Goal: Task Accomplishment & Management: Use online tool/utility

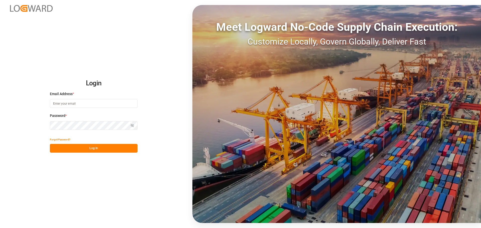
type input "[PERSON_NAME][EMAIL_ADDRESS][PERSON_NAME][DOMAIN_NAME]"
click at [122, 148] on button "Log In" at bounding box center [94, 148] width 88 height 9
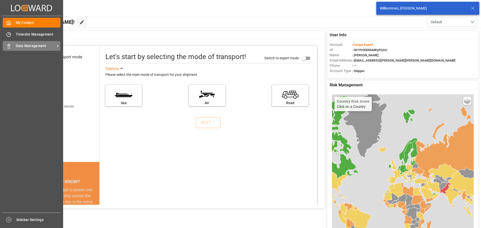
click at [42, 47] on span "Data Management" at bounding box center [36, 45] width 40 height 5
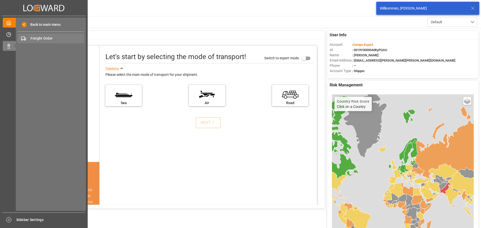
click at [57, 38] on span "Freight Order" at bounding box center [58, 38] width 54 height 5
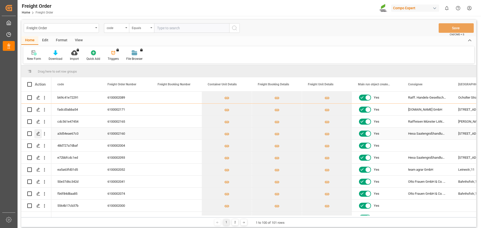
click at [38, 135] on icon "Press SPACE to select this row." at bounding box center [38, 134] width 4 height 4
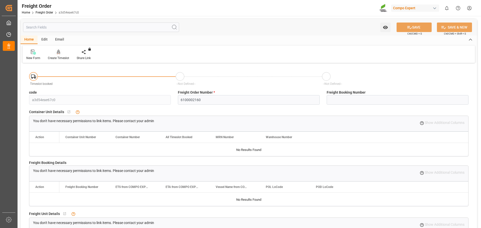
click at [56, 55] on div "Create Timeslot" at bounding box center [58, 54] width 29 height 11
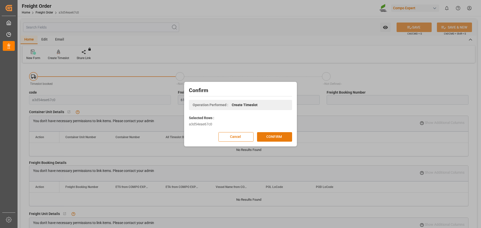
click at [270, 139] on button "CONFIRM" at bounding box center [274, 137] width 35 height 10
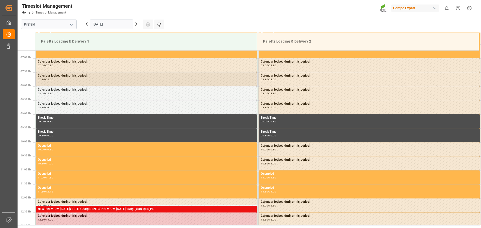
scroll to position [193, 0]
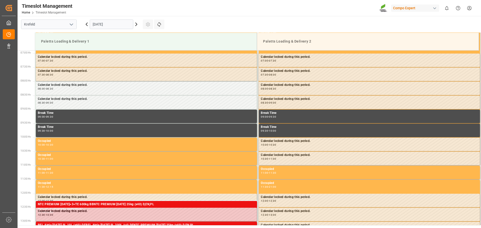
click at [138, 24] on icon at bounding box center [136, 24] width 6 height 6
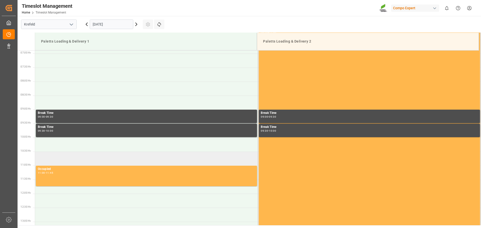
scroll to position [218, 0]
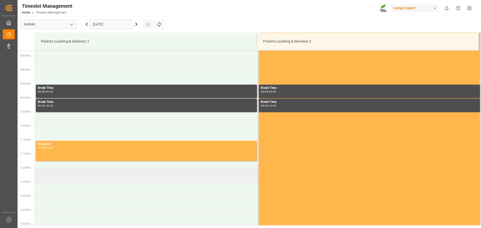
click at [113, 179] on td at bounding box center [146, 176] width 223 height 14
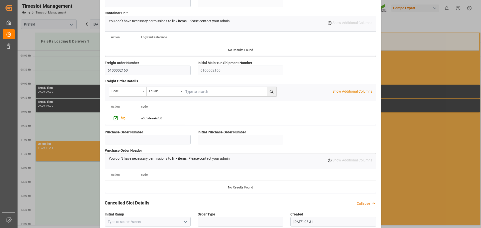
scroll to position [431, 0]
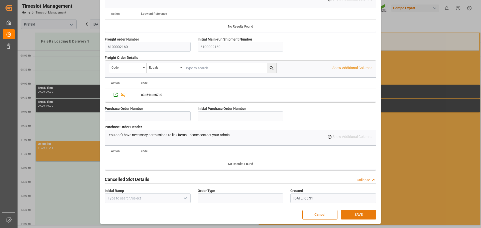
click at [349, 213] on button "SAVE" at bounding box center [358, 215] width 35 height 10
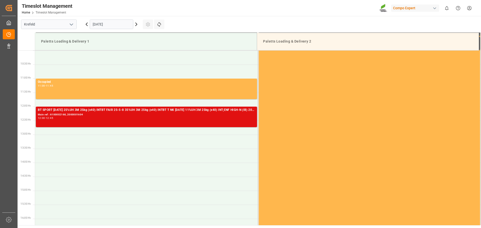
scroll to position [255, 0]
